Goal: Information Seeking & Learning: Understand process/instructions

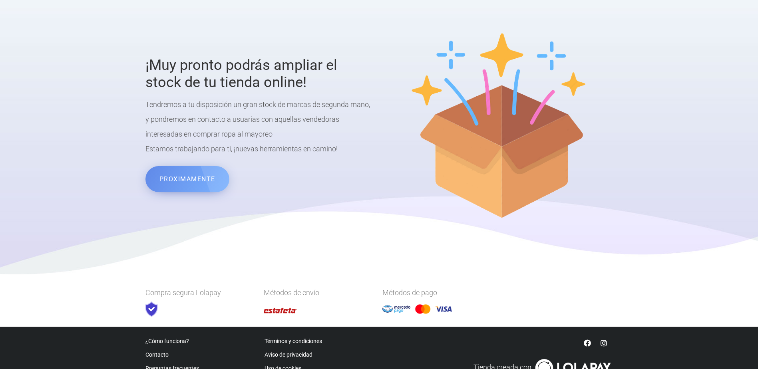
scroll to position [1376, 0]
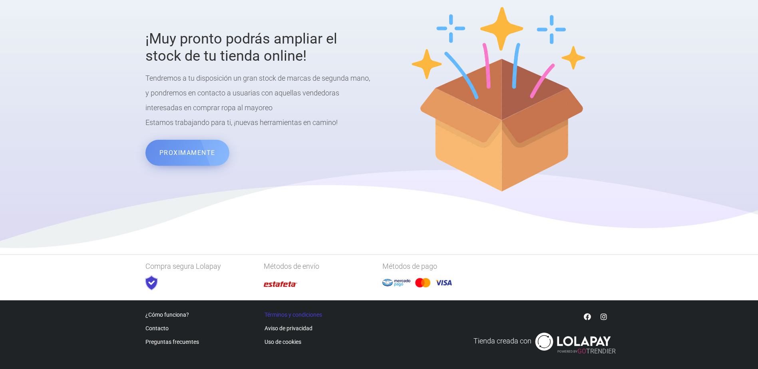
click at [303, 314] on link "Términos y condiciones" at bounding box center [294, 315] width 58 height 6
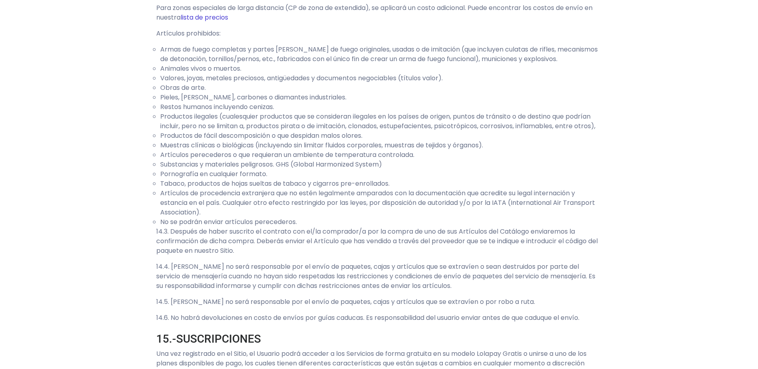
scroll to position [2478, 0]
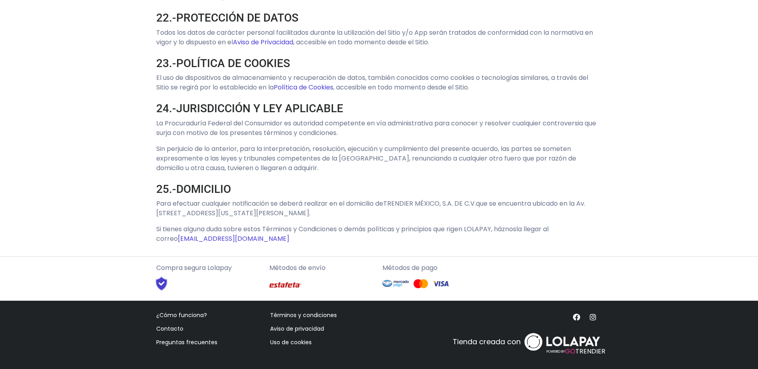
scroll to position [3665, 0]
click at [180, 341] on link "Preguntas frecuentes" at bounding box center [186, 343] width 61 height 8
click at [292, 330] on link "Aviso de privacidad" at bounding box center [297, 329] width 54 height 8
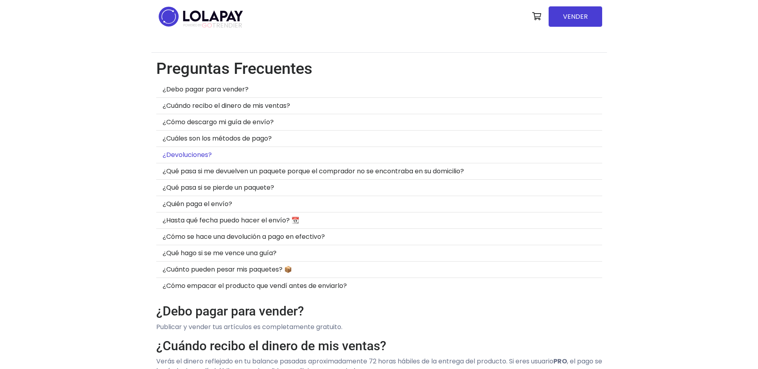
click at [210, 156] on link "¿Devoluciones?" at bounding box center [187, 154] width 49 height 9
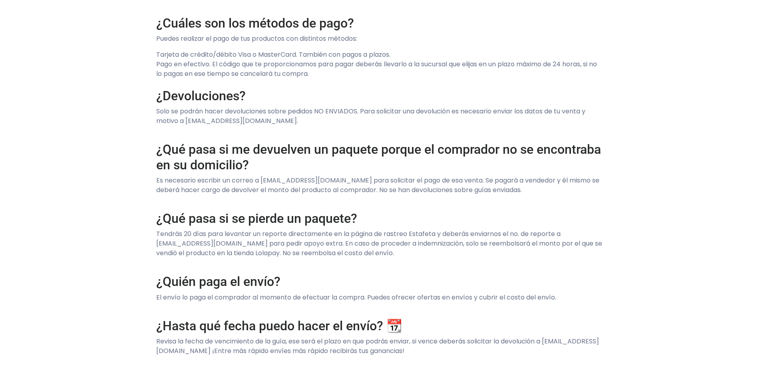
scroll to position [399, 0]
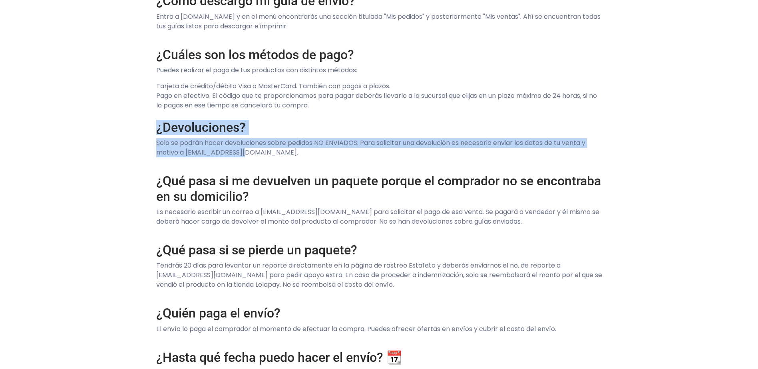
drag, startPoint x: 157, startPoint y: 129, endPoint x: 245, endPoint y: 150, distance: 90.7
click at [245, 150] on div "Preguntas Frecuentes ¿Debo pagar para vender? ¿Cuándo recibo el dinero de mis v…" at bounding box center [380, 181] width 456 height 1057
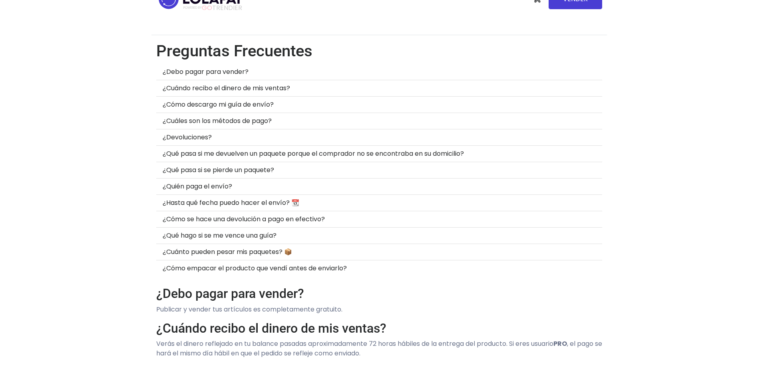
scroll to position [0, 0]
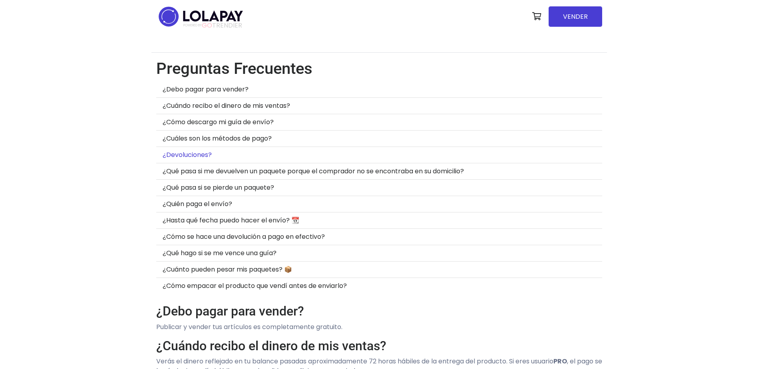
click at [173, 152] on link "¿Devoluciones?" at bounding box center [187, 154] width 49 height 9
click at [174, 16] on img at bounding box center [200, 16] width 89 height 25
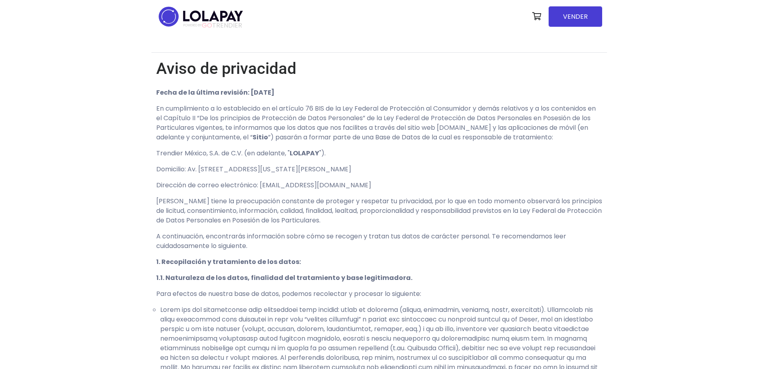
click at [179, 17] on img at bounding box center [200, 16] width 89 height 25
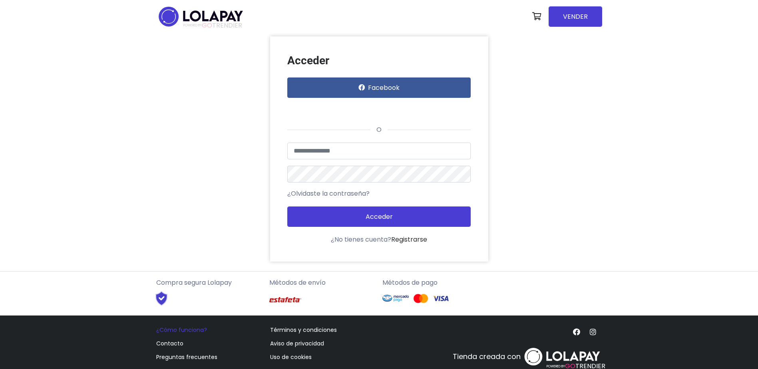
click at [187, 330] on link "¿Cómo funciona?" at bounding box center [181, 330] width 51 height 8
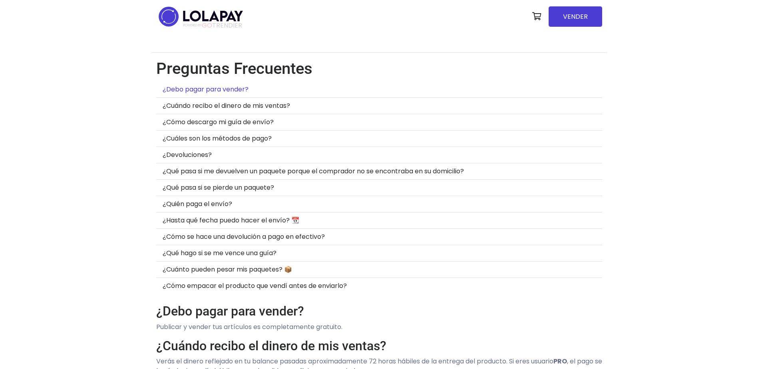
click at [209, 91] on link "¿Debo pagar para vender?" at bounding box center [206, 89] width 86 height 9
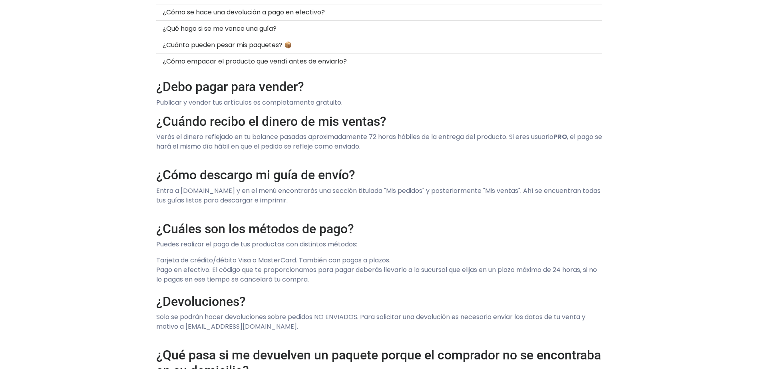
scroll to position [224, 0]
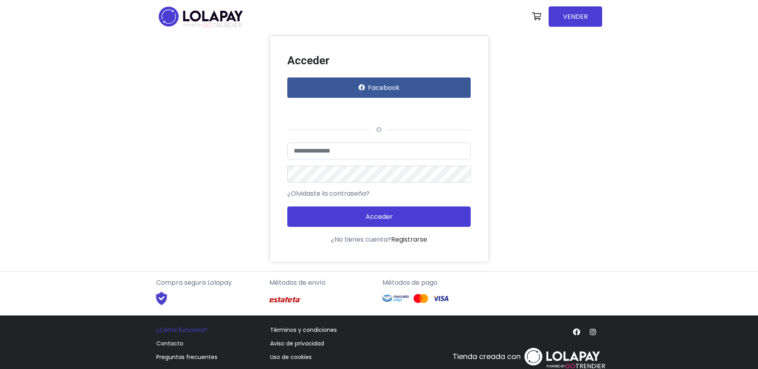
click at [193, 327] on link "¿Cómo funciona?" at bounding box center [181, 330] width 51 height 8
